Goal: Information Seeking & Learning: Find specific fact

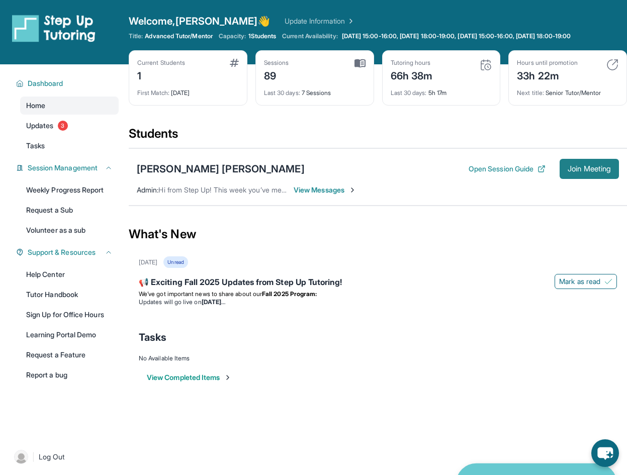
click at [579, 172] on span "Join Meeting" at bounding box center [589, 169] width 43 height 6
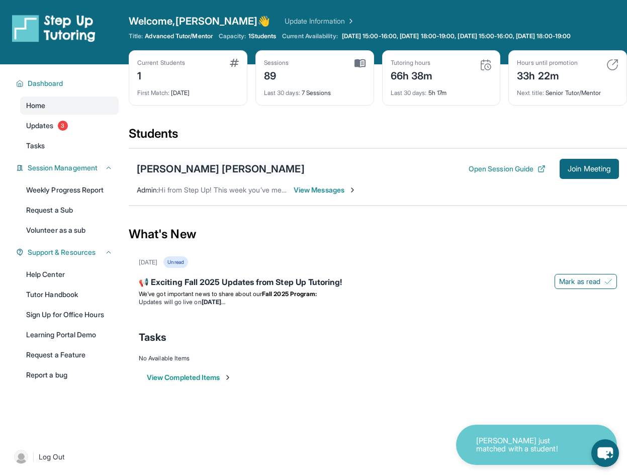
click at [208, 176] on div "[PERSON_NAME] [PERSON_NAME]" at bounding box center [221, 169] width 168 height 14
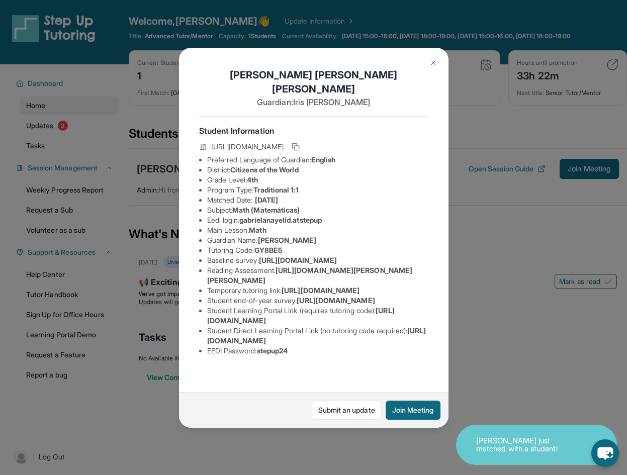
click at [329, 215] on li "Eedi login : gabrielanayelid.atstepup" at bounding box center [317, 220] width 221 height 10
drag, startPoint x: 329, startPoint y: 205, endPoint x: 243, endPoint y: 205, distance: 85.5
click at [243, 216] on span "gabrielanayelid.atstepup" at bounding box center [280, 220] width 82 height 9
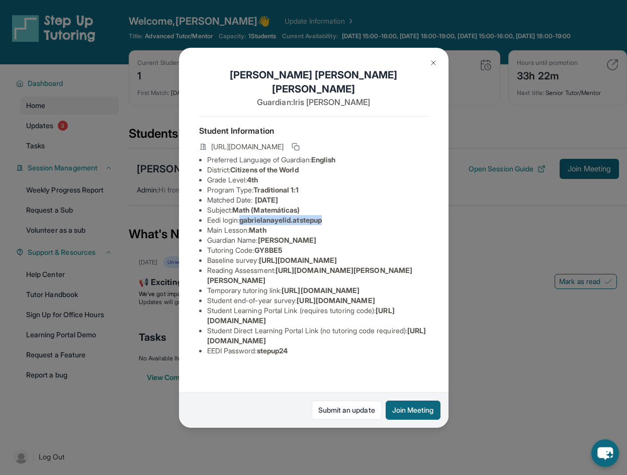
copy span "gabrielanayelid.atstepup"
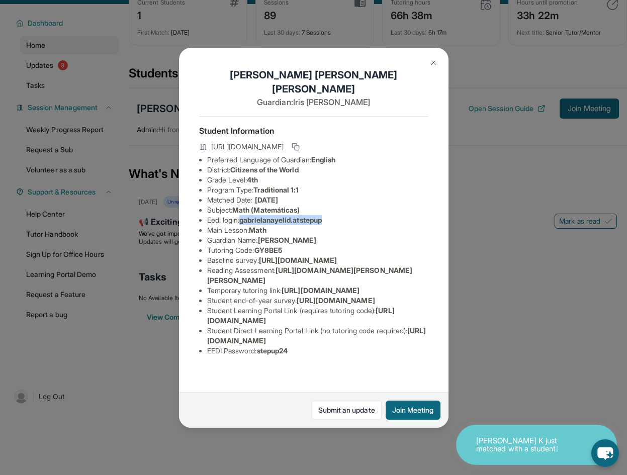
scroll to position [72, 0]
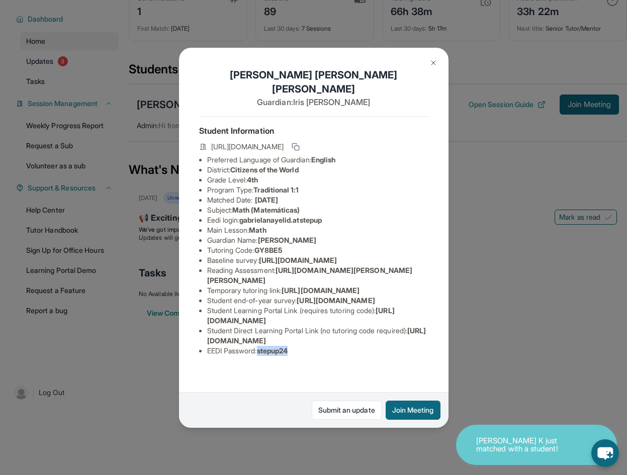
drag, startPoint x: 294, startPoint y: 375, endPoint x: 262, endPoint y: 375, distance: 32.2
click at [262, 355] on span "stepup24" at bounding box center [272, 351] width 31 height 9
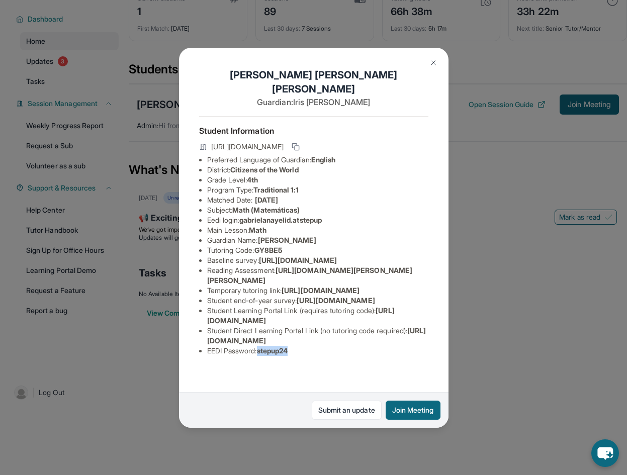
copy span "stepup24"
